Goal: Check status: Check status

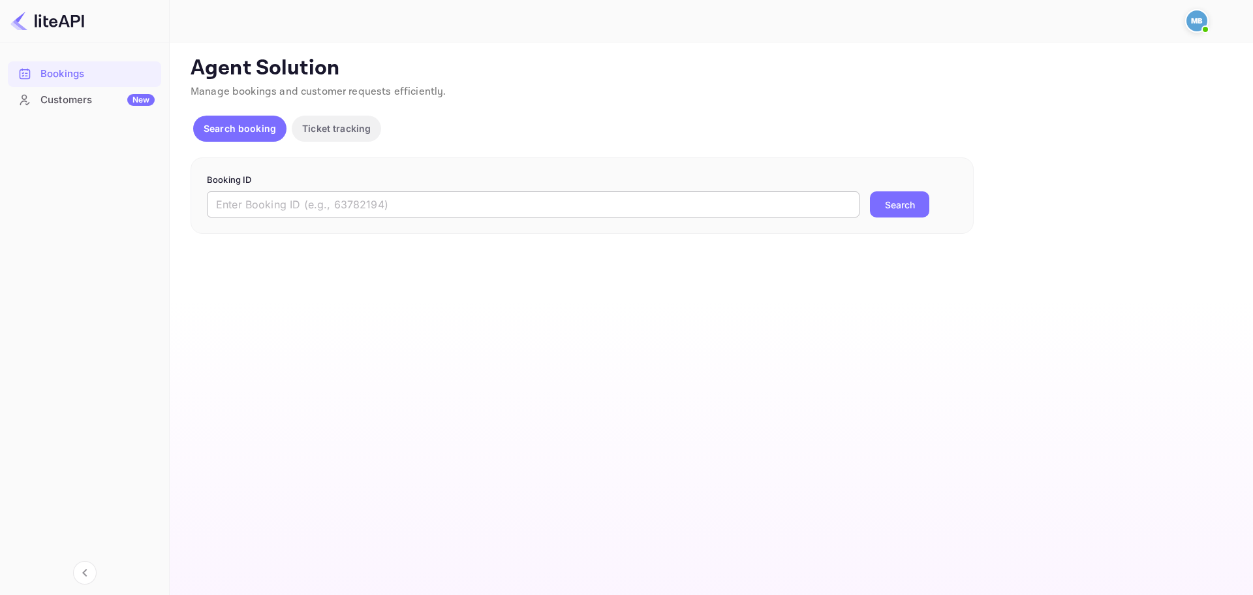
click at [532, 198] on input "text" at bounding box center [533, 204] width 653 height 26
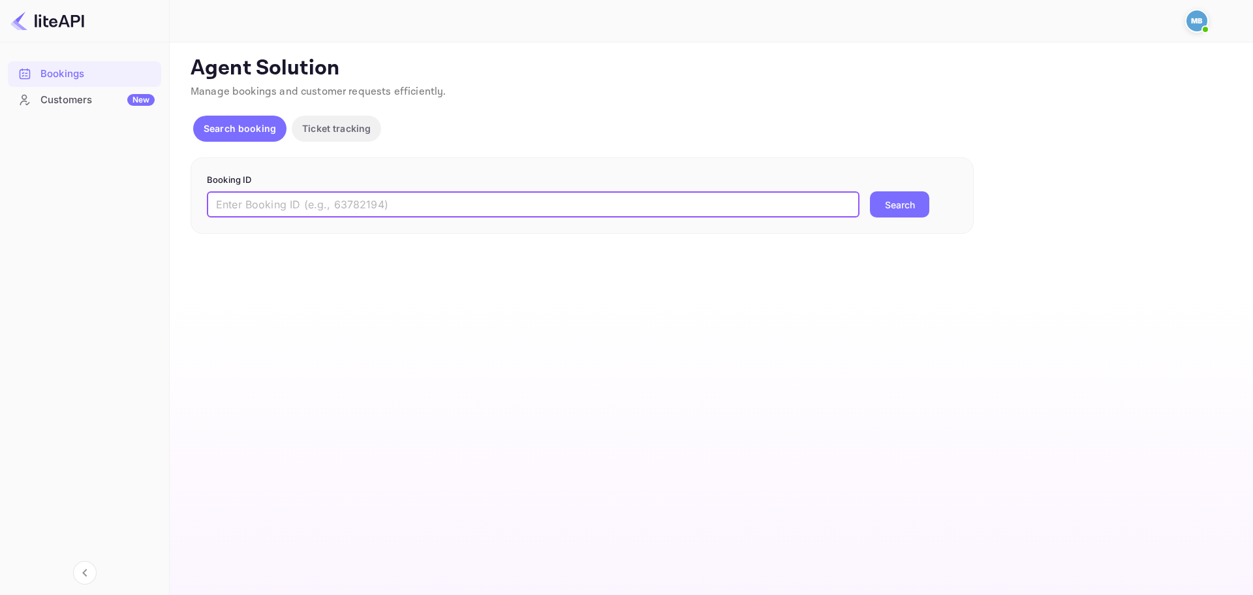
paste input "9235283"
type input "9235283"
click at [870, 191] on button "Search" at bounding box center [899, 204] width 59 height 26
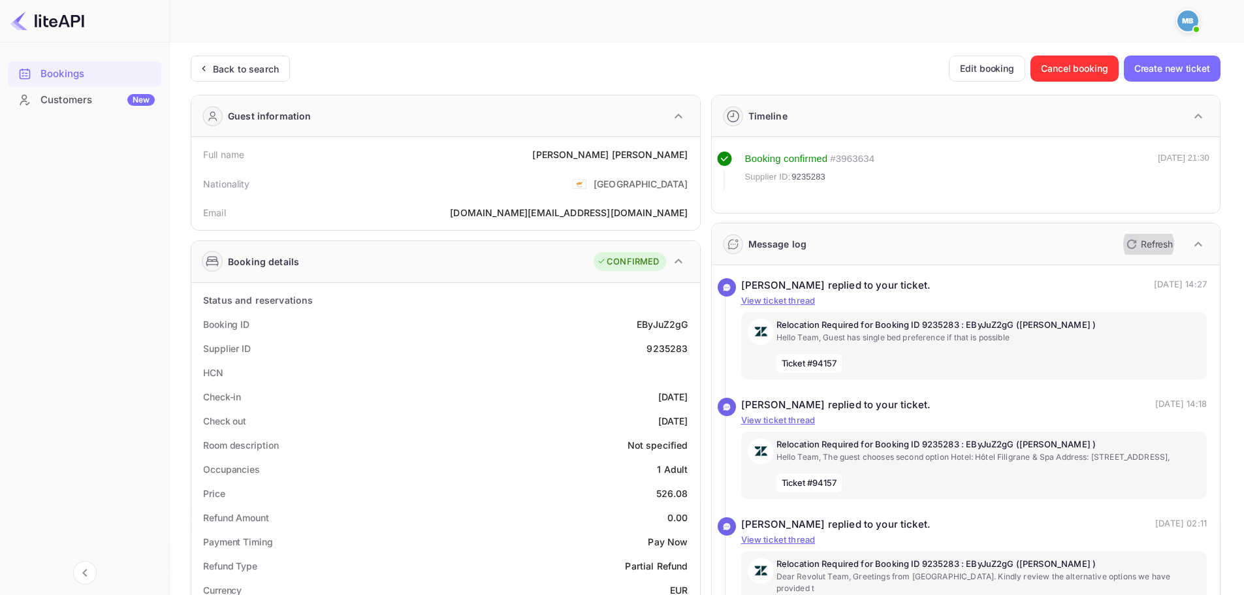
click at [1148, 246] on p "Refresh" at bounding box center [1156, 244] width 32 height 14
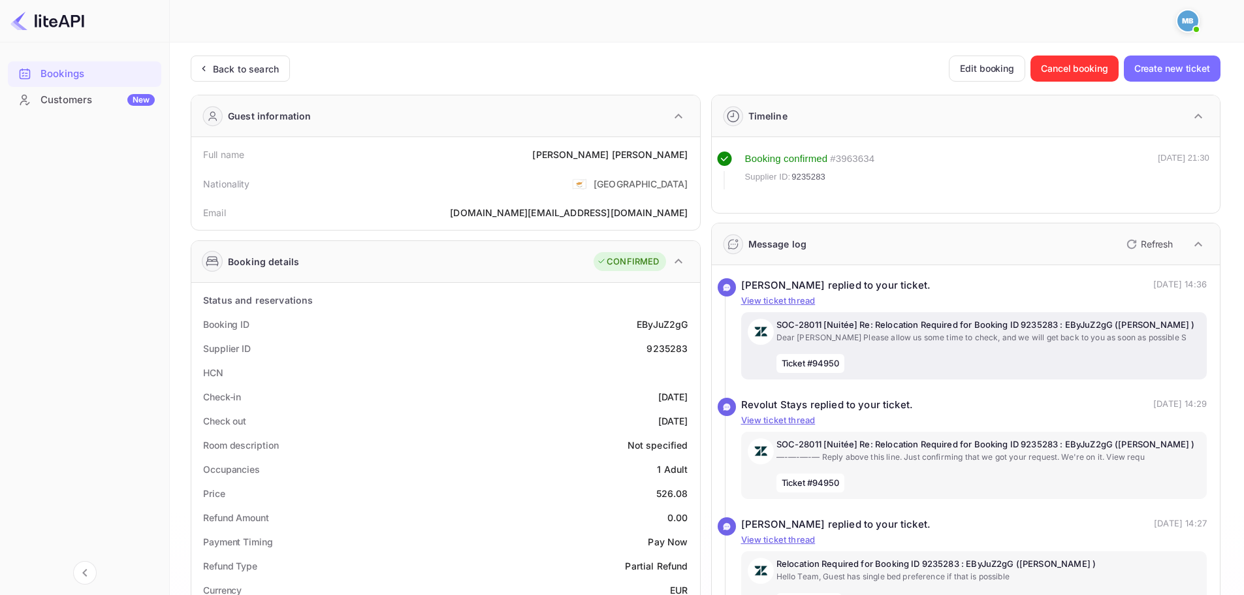
click at [872, 330] on p "SOC-28011 [Nuitée] Re: Relocation Required for Booking ID 9235283 : EByJuZ2gG (…" at bounding box center [988, 325] width 424 height 13
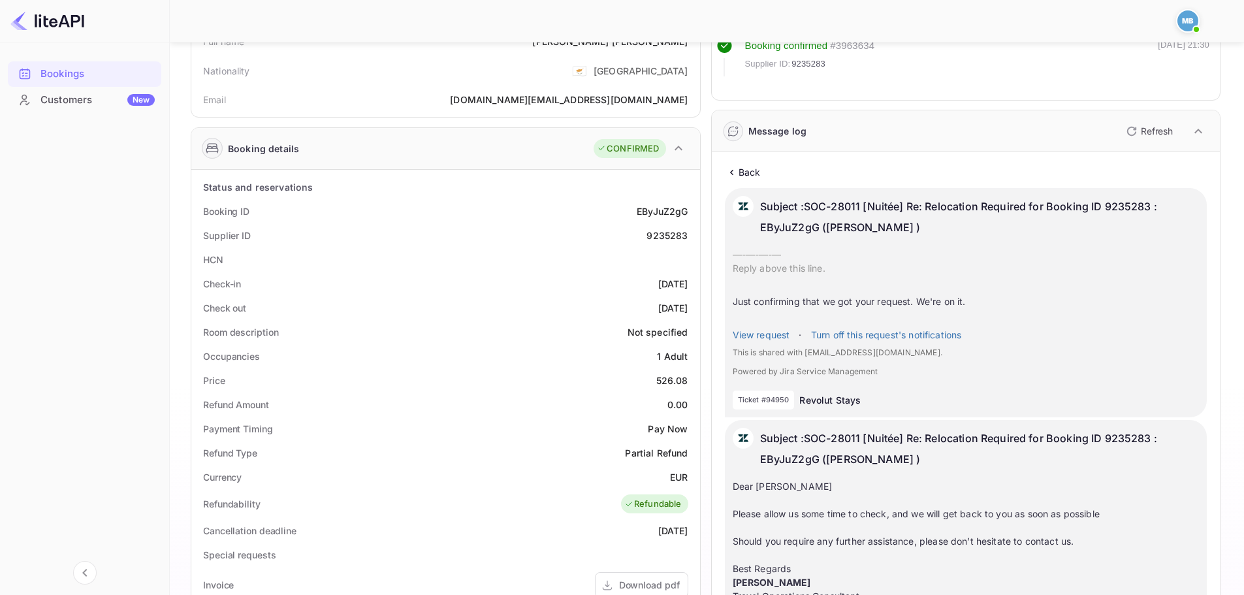
scroll to position [196, 0]
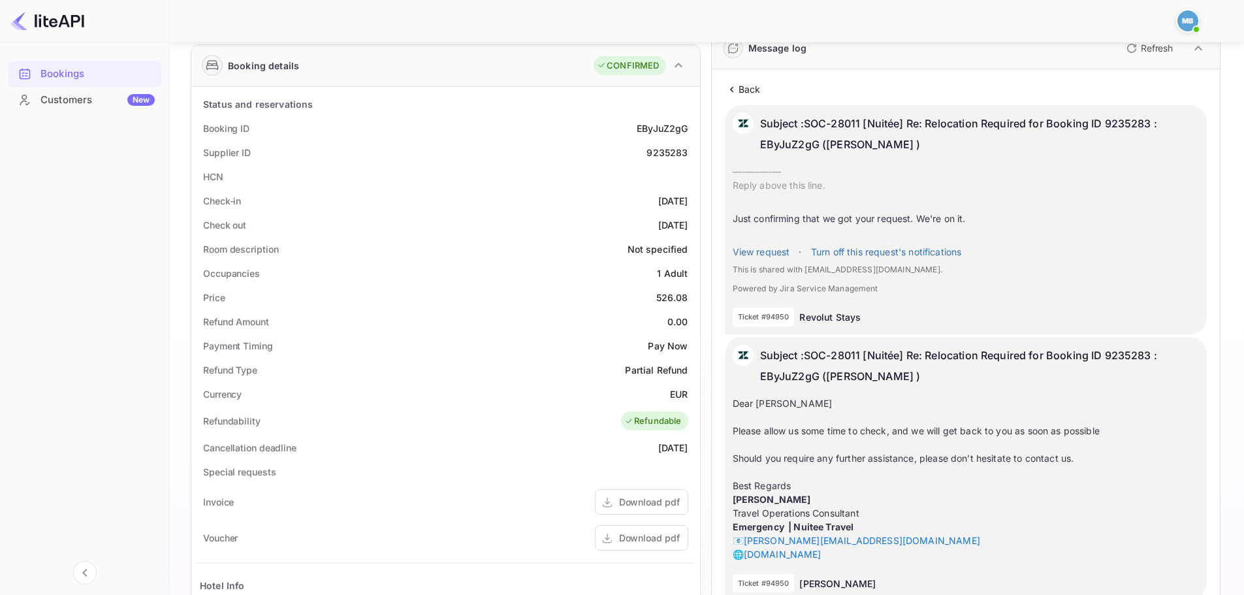
click at [849, 380] on p "Subject : SOC-28011 [Nuitée] Re: Relocation Required for Booking ID 9235283 : E…" at bounding box center [979, 366] width 439 height 42
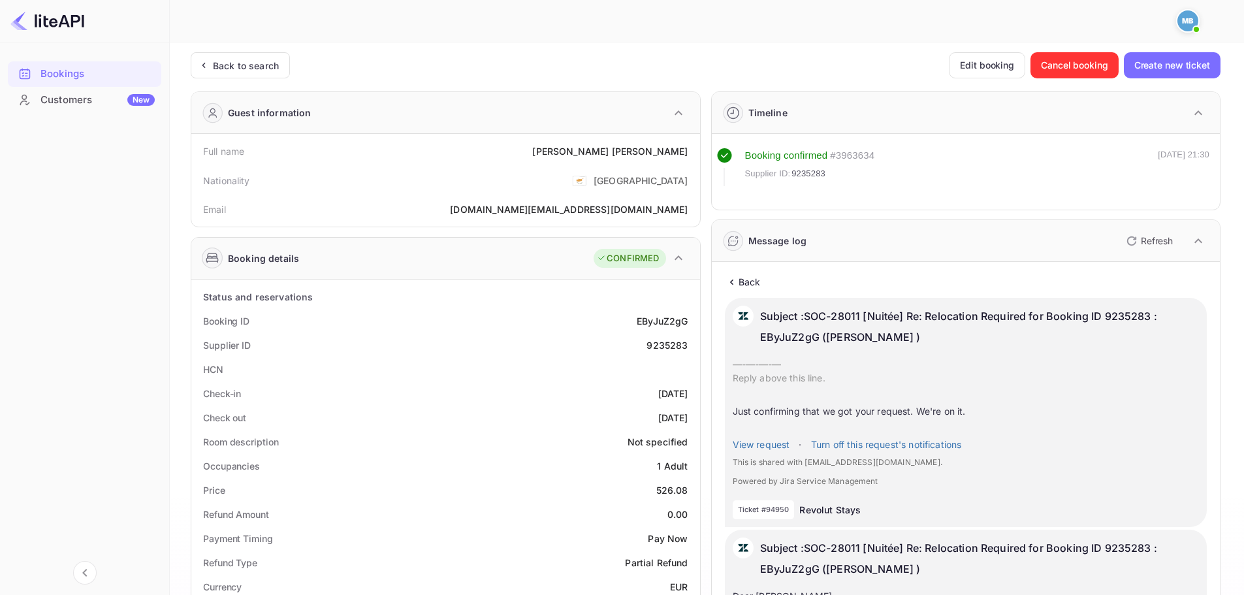
scroll to position [0, 0]
